Goal: Task Accomplishment & Management: Manage account settings

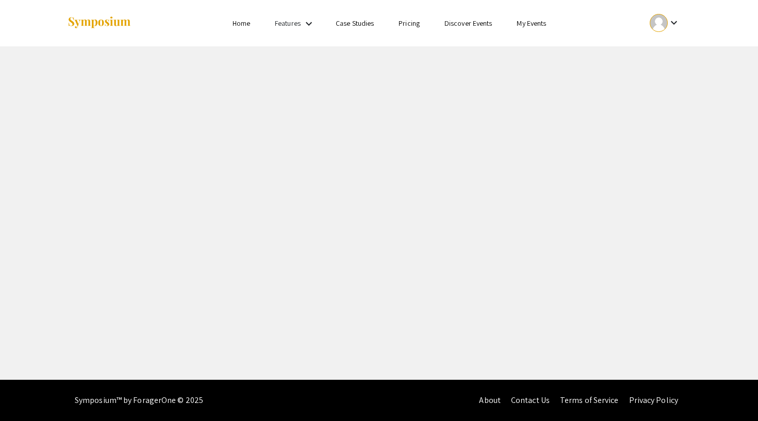
click at [655, 21] on div at bounding box center [659, 23] width 18 height 18
click at [661, 79] on button "My Submissions" at bounding box center [670, 75] width 63 height 25
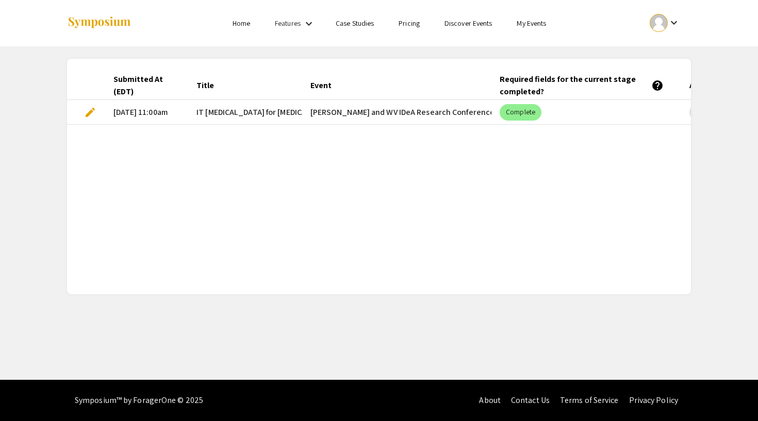
drag, startPoint x: 463, startPoint y: 112, endPoint x: 311, endPoint y: 112, distance: 152.1
click at [311, 112] on mat-cell "[PERSON_NAME] and WV IDeA Research Conference" at bounding box center [397, 112] width 190 height 25
copy mat-cell "[PERSON_NAME] and WV IDeA Research Conference"
click at [207, 111] on span "IT [MEDICAL_DATA] for [MEDICAL_DATA] in Aneurysmal [MEDICAL_DATA]" at bounding box center [322, 112] width 253 height 12
drag, startPoint x: 294, startPoint y: 112, endPoint x: 219, endPoint y: 110, distance: 74.8
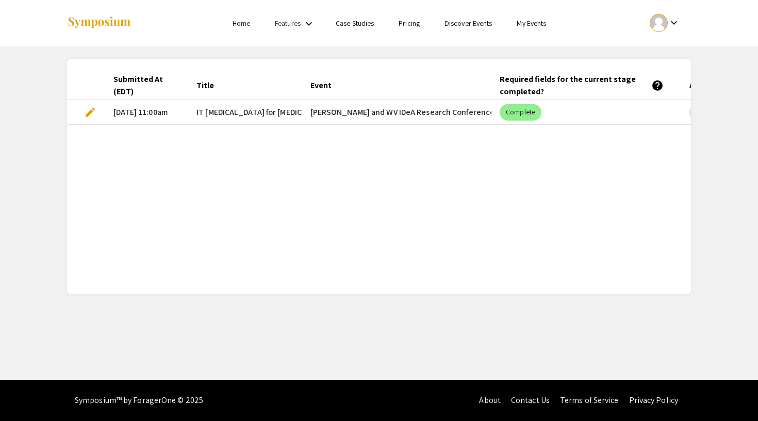
click at [219, 110] on mat-cell "IT [MEDICAL_DATA] for [MEDICAL_DATA] in Aneurysmal [MEDICAL_DATA]" at bounding box center [245, 112] width 114 height 25
click at [198, 111] on span "IT [MEDICAL_DATA] for [MEDICAL_DATA] in Aneurysmal [MEDICAL_DATA]" at bounding box center [322, 112] width 253 height 12
drag, startPoint x: 198, startPoint y: 111, endPoint x: 310, endPoint y: 112, distance: 112.4
click at [310, 112] on mat-row "edit [DATE] 11:00am IT [MEDICAL_DATA] for [MEDICAL_DATA] in Aneurysmal [MEDICAL…" at bounding box center [379, 112] width 624 height 25
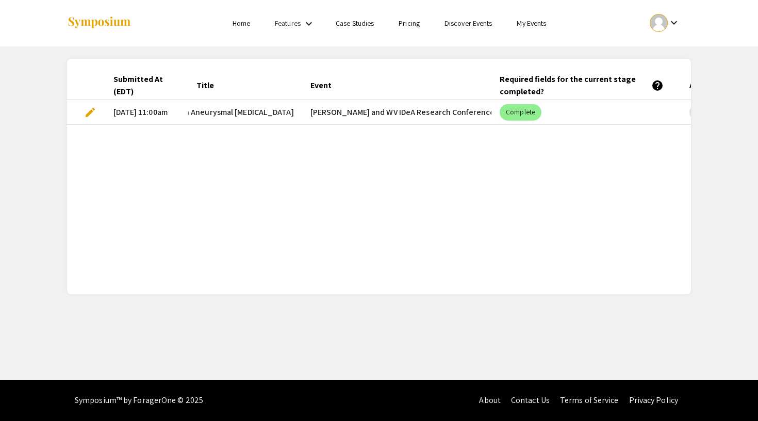
copy mat-row "IT [MEDICAL_DATA] for [MEDICAL_DATA] in Aneurysmal [MEDICAL_DATA]"
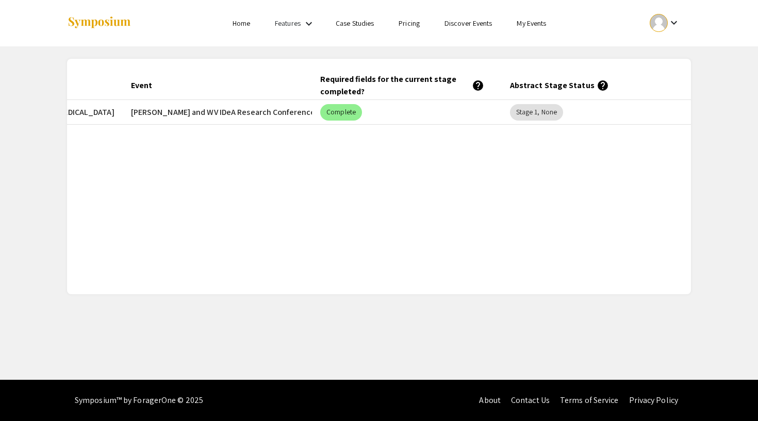
scroll to position [0, 179]
click at [521, 113] on mat-chip "Stage 1, None" at bounding box center [536, 112] width 53 height 16
